Goal: Find specific page/section

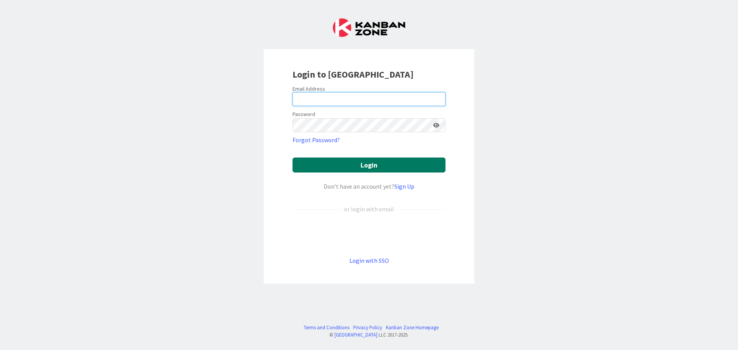
type input "[EMAIL_ADDRESS][DOMAIN_NAME]"
click at [361, 172] on button "Login" at bounding box center [369, 165] width 153 height 15
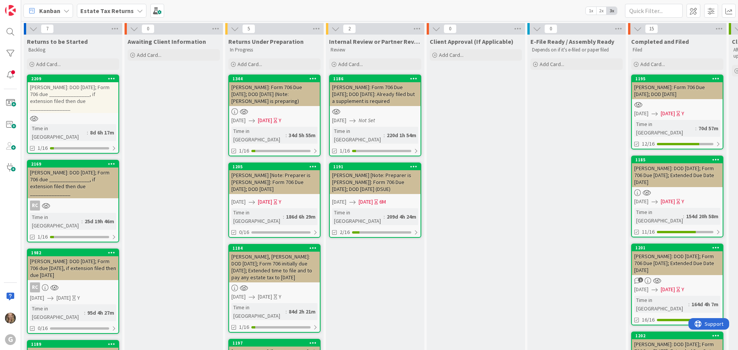
click at [111, 14] on b "Estate Tax Returns" at bounding box center [106, 11] width 53 height 8
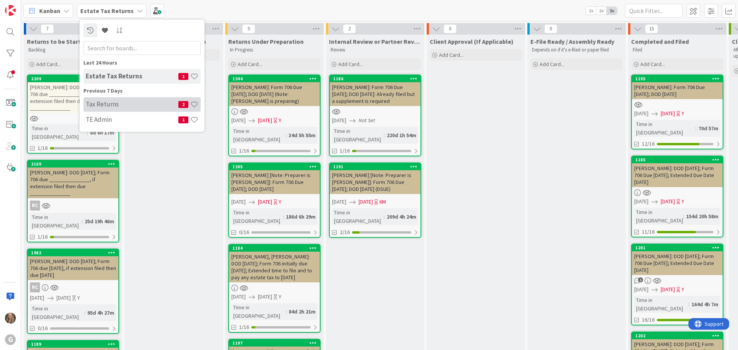
click at [105, 106] on h4 "Tax Returns" at bounding box center [132, 104] width 93 height 8
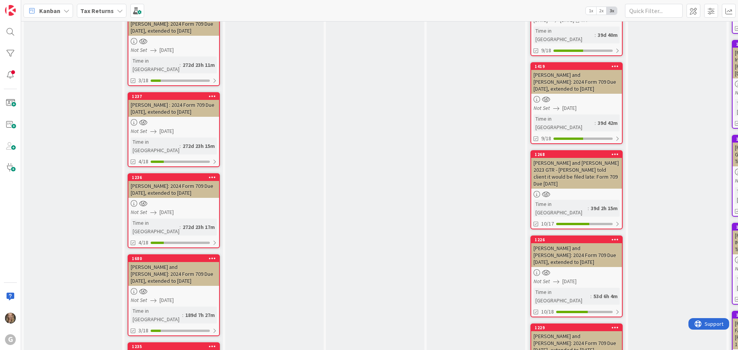
scroll to position [1320, 0]
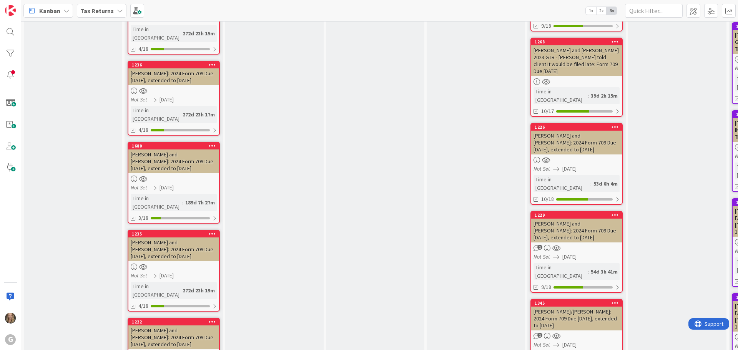
click at [588, 307] on div "[PERSON_NAME]/[PERSON_NAME]: 2024 Form 709 Due [DATE], extended to [DATE]" at bounding box center [576, 319] width 91 height 24
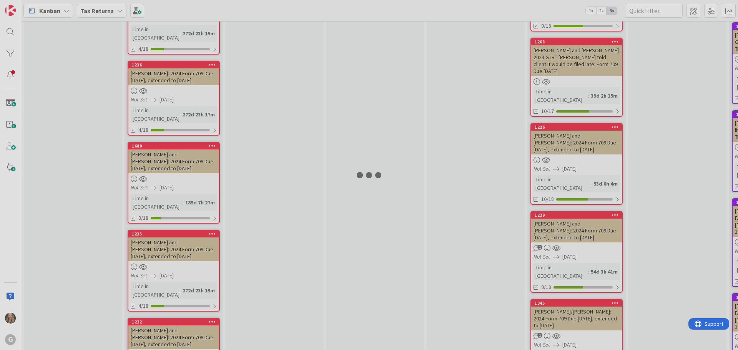
click at [588, 147] on div at bounding box center [369, 175] width 738 height 350
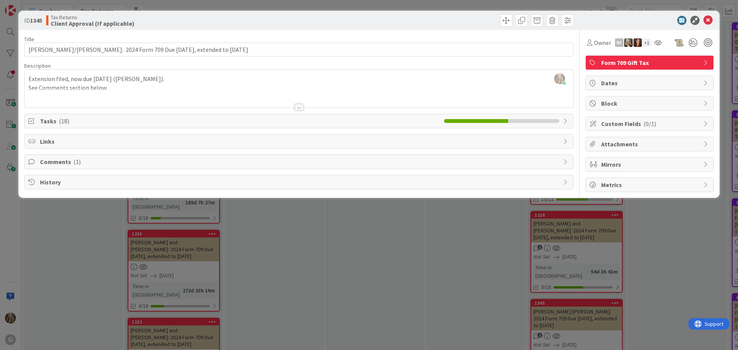
click at [57, 166] on span "Comments ( 1 )" at bounding box center [299, 161] width 519 height 9
